Goal: Task Accomplishment & Management: Use online tool/utility

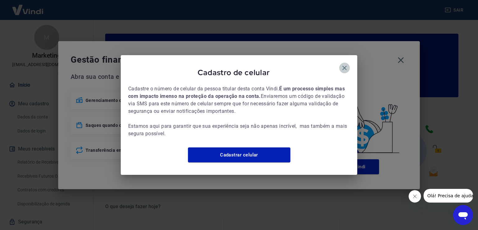
click at [342, 65] on icon "button" at bounding box center [344, 67] width 7 height 7
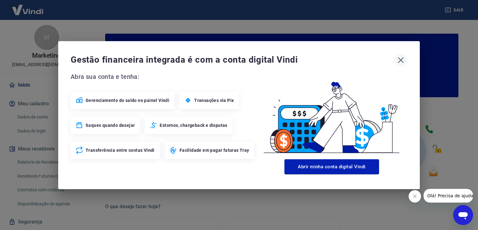
click at [401, 60] on icon "button" at bounding box center [401, 60] width 6 height 6
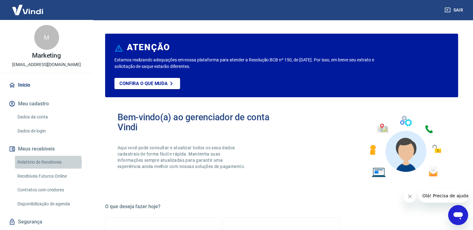
click at [48, 162] on link "Relatório de Recebíveis" at bounding box center [50, 162] width 71 height 13
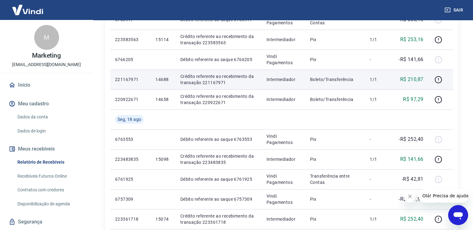
scroll to position [218, 0]
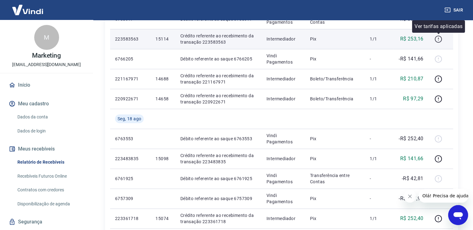
click at [440, 38] on icon "button" at bounding box center [439, 39] width 8 height 8
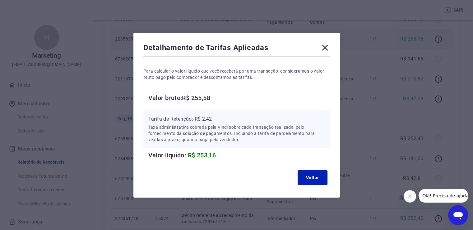
click at [328, 48] on icon at bounding box center [325, 48] width 10 height 10
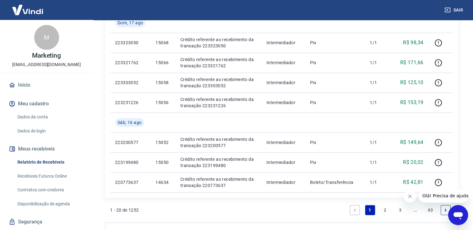
scroll to position [436, 0]
